Goal: Information Seeking & Learning: Check status

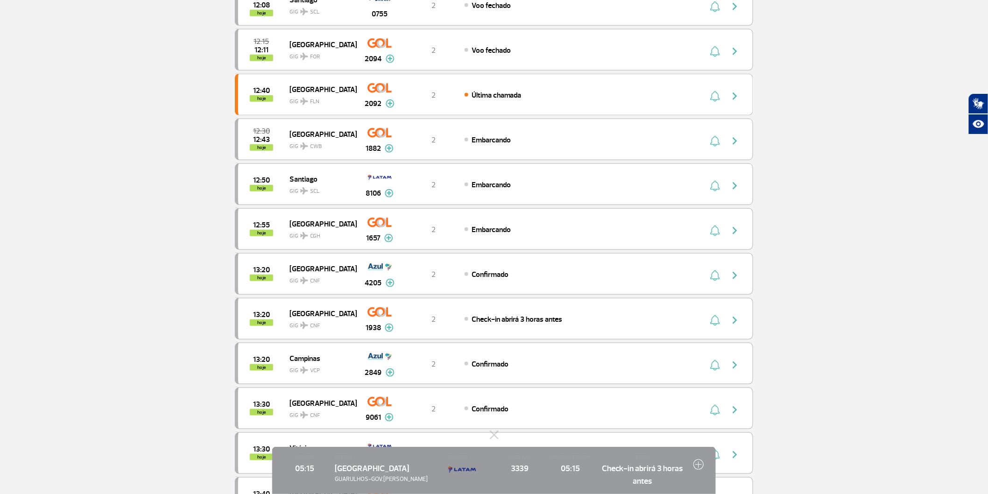
scroll to position [311, 0]
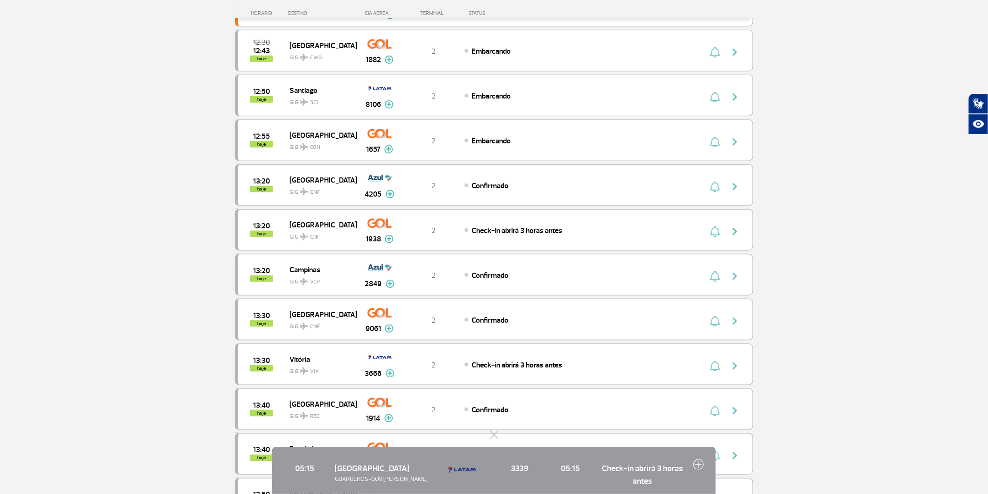
click at [824, 432] on section "Página Inicial > Voos > Painel de Voos Painel de Voos Partidas Chegadas 11:55 1…" at bounding box center [494, 279] width 988 height 1089
click at [496, 431] on button at bounding box center [494, 435] width 9 height 9
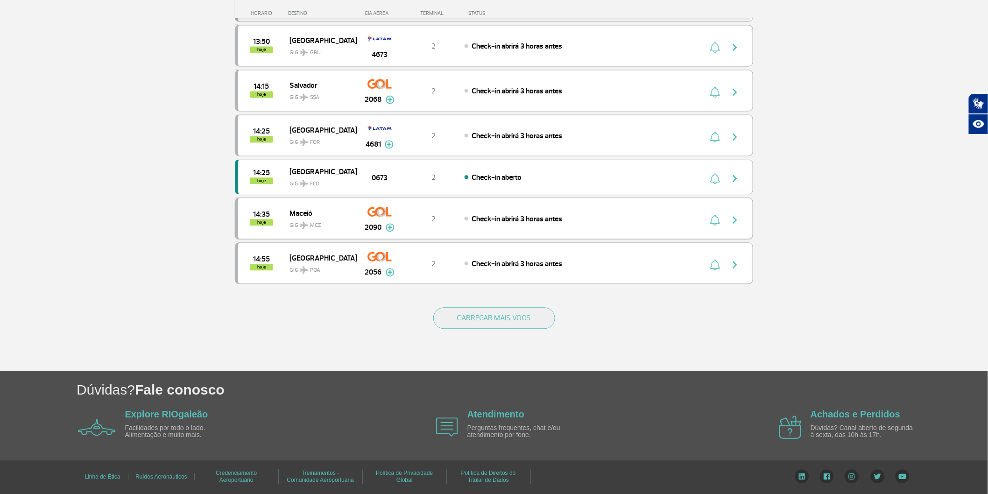
scroll to position [834, 0]
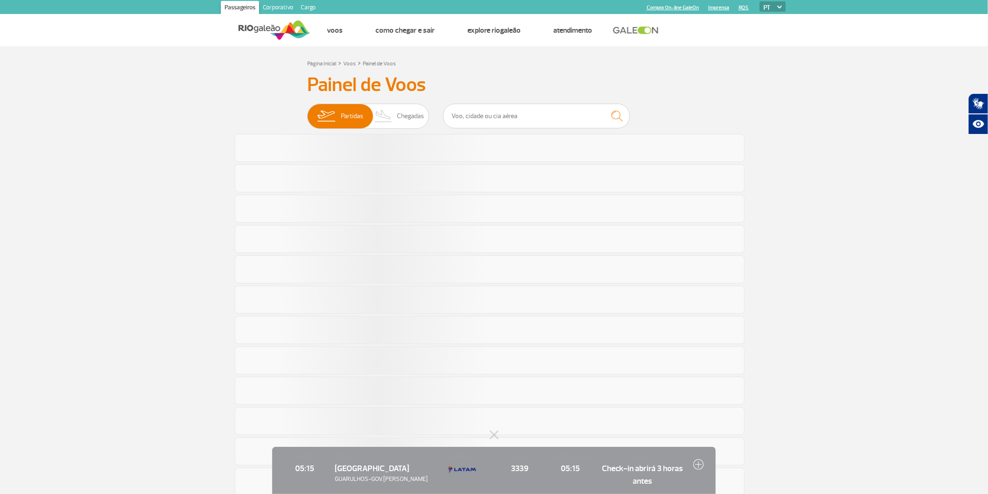
scroll to position [834, 0]
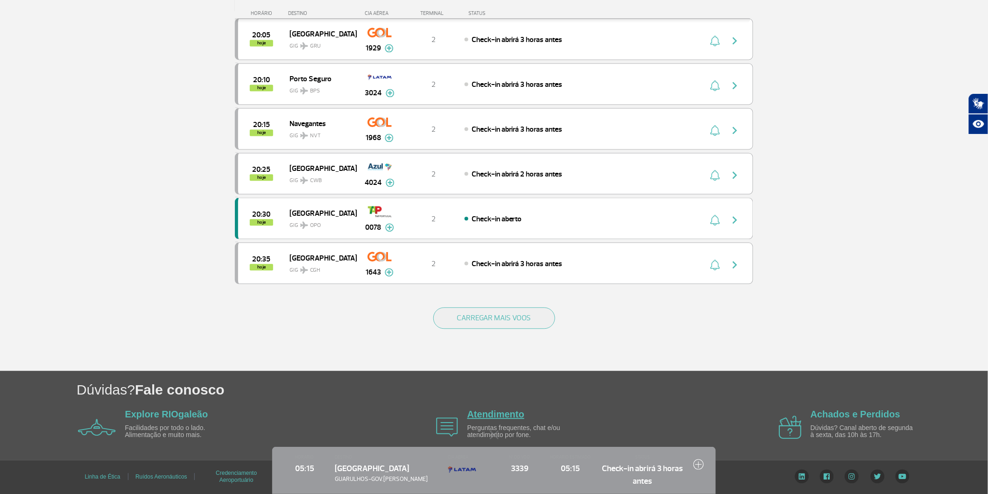
click at [476, 419] on link "Atendimento" at bounding box center [496, 414] width 57 height 10
click at [525, 314] on button "CARREGAR MAIS VOOS" at bounding box center [494, 317] width 122 height 21
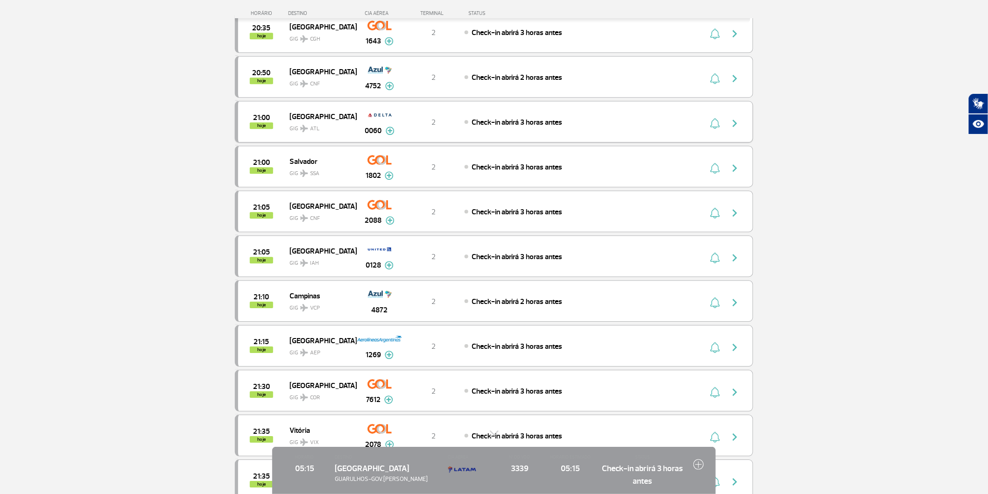
scroll to position [1198, 0]
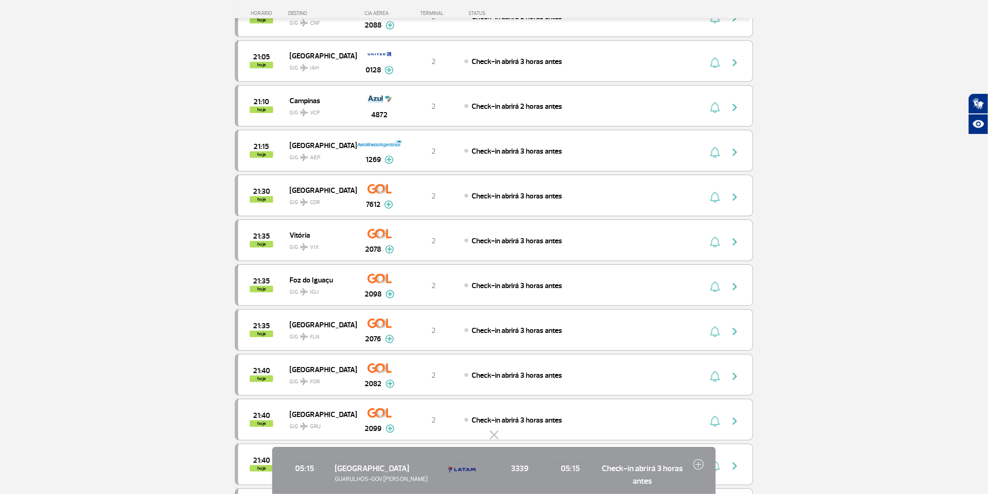
click at [496, 431] on button at bounding box center [494, 435] width 9 height 9
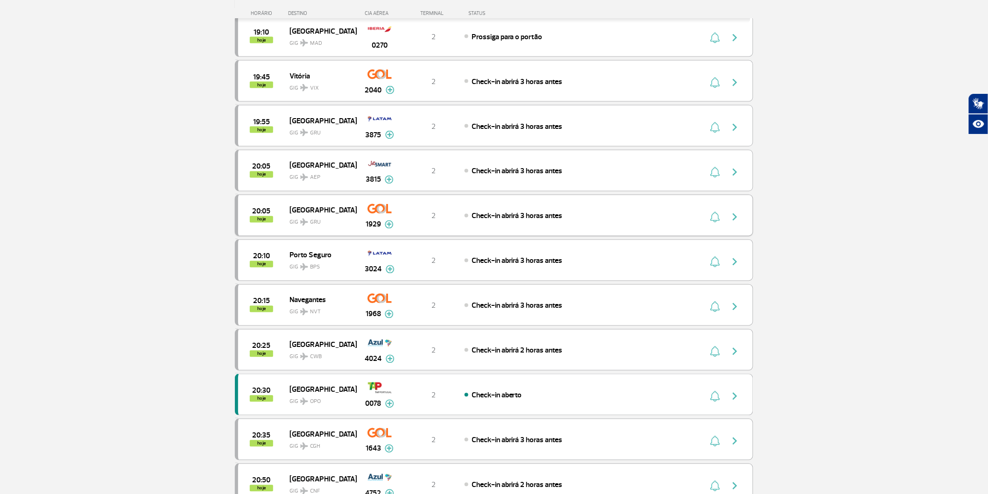
scroll to position [623, 0]
